Goal: Transaction & Acquisition: Purchase product/service

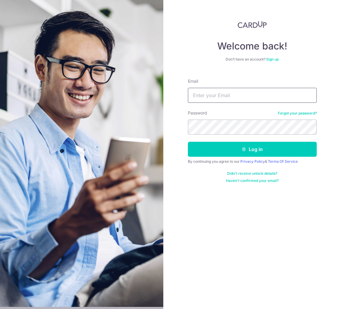
click at [210, 93] on input "Email" at bounding box center [252, 95] width 129 height 15
type input "Zaeem@ummi.sg"
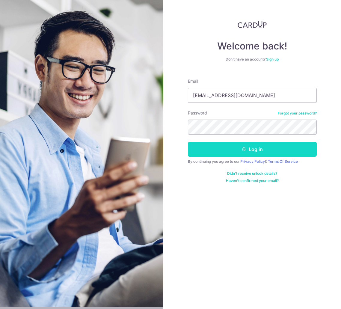
click at [236, 148] on button "Log in" at bounding box center [252, 149] width 129 height 15
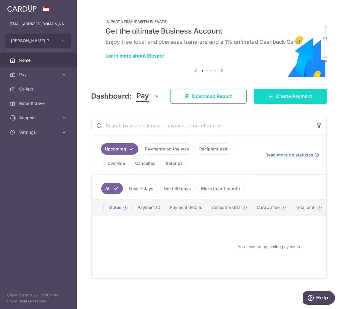
click at [288, 100] on link "Create Payment" at bounding box center [290, 96] width 73 height 15
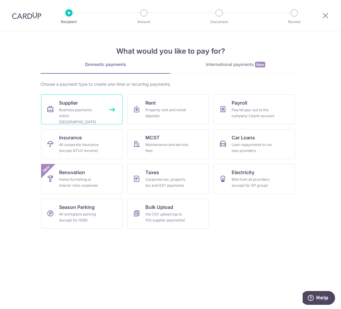
click at [84, 102] on link "Supplier Business payments within Singapore" at bounding box center [81, 109] width 81 height 30
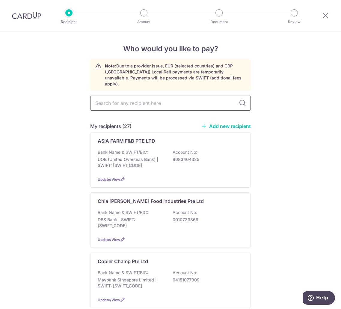
click at [161, 96] on input "text" at bounding box center [170, 103] width 161 height 15
type input "yik"
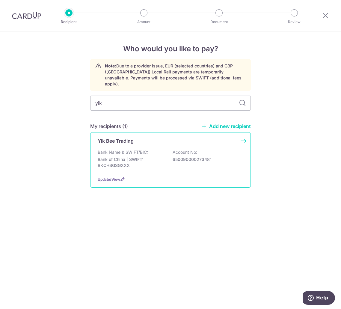
click at [156, 149] on div "Bank Name & SWIFT/BIC: Bank of China | SWIFT: BKCHSGSGXXX Account No: 650090000…" at bounding box center [171, 160] width 146 height 22
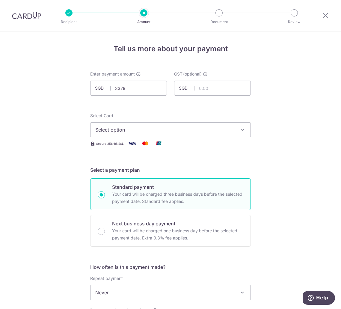
type input "3,379.00"
click at [137, 133] on button "Select option" at bounding box center [170, 129] width 161 height 15
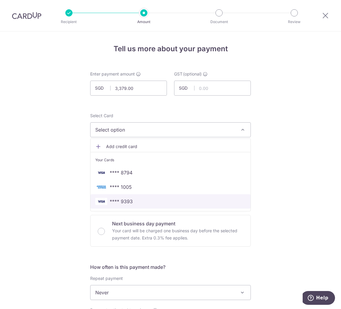
click at [135, 200] on span "**** 9393" at bounding box center [170, 201] width 150 height 7
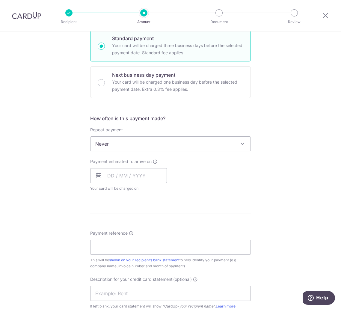
scroll to position [150, 0]
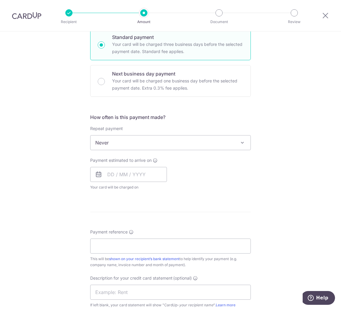
click at [137, 144] on span "Never" at bounding box center [170, 142] width 160 height 14
click at [126, 144] on span "Never" at bounding box center [170, 142] width 160 height 14
click at [120, 170] on input "text" at bounding box center [128, 174] width 77 height 15
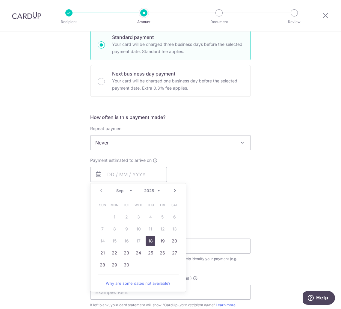
click at [147, 238] on link "18" at bounding box center [151, 241] width 10 height 10
type input "[DATE]"
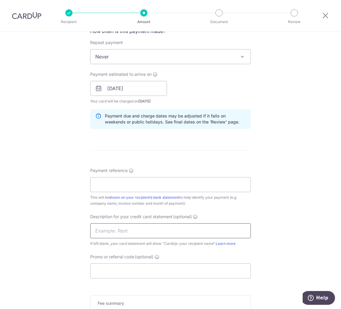
scroll to position [270, 0]
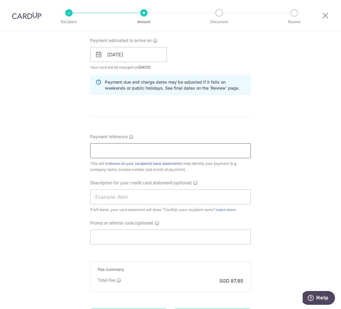
click at [131, 153] on input "Payment reference" at bounding box center [170, 150] width 161 height 15
type input "Zack Syabas Pte Ltd"
click at [131, 196] on input "text" at bounding box center [170, 196] width 161 height 15
type input "ZS Yik Bee"
click at [136, 232] on input "Promo or referral code (optional)" at bounding box center [170, 236] width 161 height 15
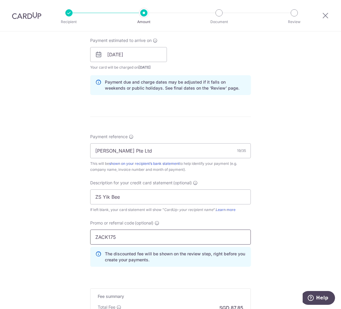
type input "ZACK175"
click at [282, 240] on div "Tell us more about your payment Enter payment amount SGD 3,379.00 3379.00 GST (…" at bounding box center [170, 78] width 341 height 633
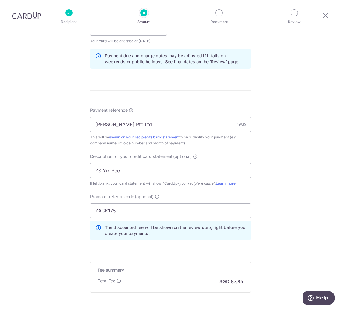
scroll to position [356, 0]
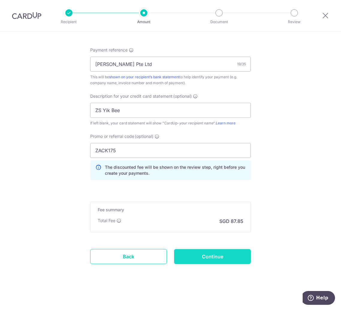
click at [215, 256] on input "Continue" at bounding box center [212, 256] width 77 height 15
type input "Create Schedule"
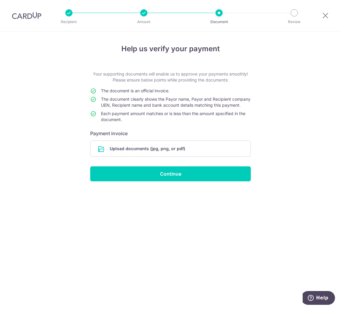
click at [295, 163] on div "Help us verify your payment Your supporting documents will enable us to approve…" at bounding box center [170, 169] width 341 height 277
click at [143, 154] on input "file" at bounding box center [170, 149] width 160 height 16
click at [131, 152] on input "file" at bounding box center [170, 149] width 160 height 16
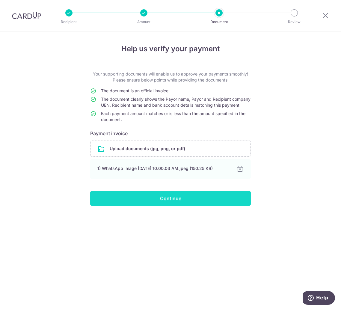
click at [171, 203] on input "Continue" at bounding box center [170, 198] width 161 height 15
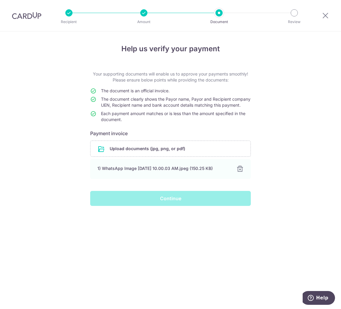
click at [287, 237] on div "Help us verify your payment Your supporting documents will enable us to approve…" at bounding box center [170, 169] width 341 height 277
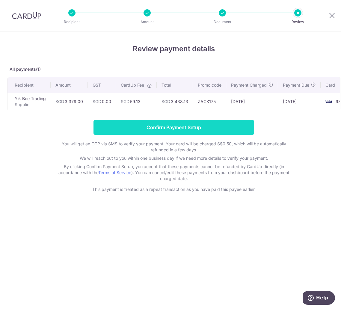
click at [175, 131] on input "Confirm Payment Setup" at bounding box center [173, 127] width 161 height 15
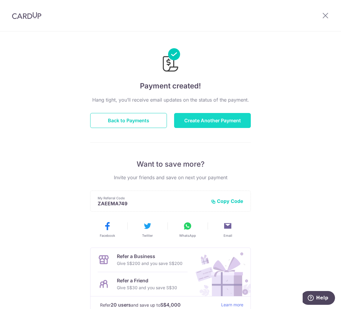
click at [193, 121] on button "Create Another Payment" at bounding box center [212, 120] width 77 height 15
